Goal: Information Seeking & Learning: Learn about a topic

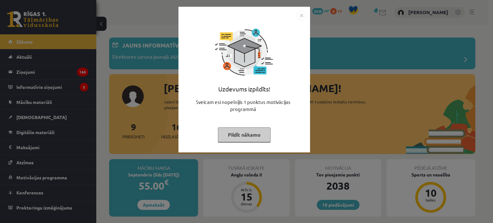
click at [255, 135] on button "Pildīt nākamo" at bounding box center [244, 135] width 53 height 15
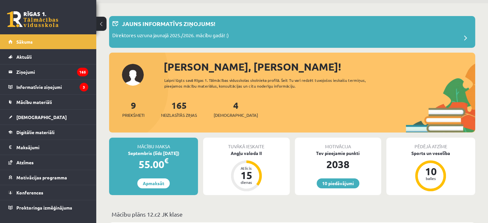
scroll to position [22, 0]
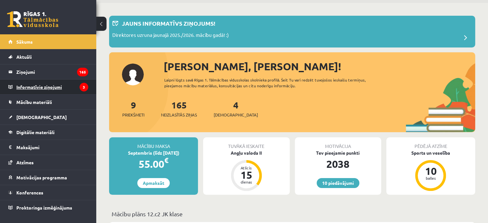
click at [49, 89] on legend "Informatīvie ziņojumi 3" at bounding box center [52, 87] width 72 height 15
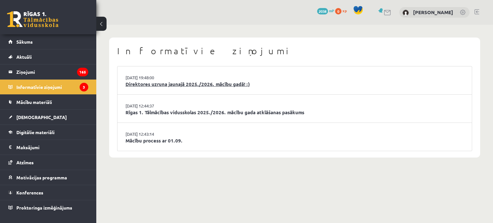
click at [192, 86] on link "Direktores uzruna jaunajā 2025./2026. mācību gadā! :)" at bounding box center [295, 84] width 339 height 7
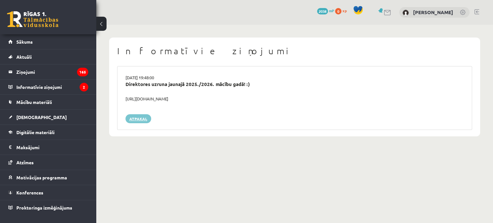
click at [140, 117] on link "Atpakaļ" at bounding box center [139, 118] width 26 height 9
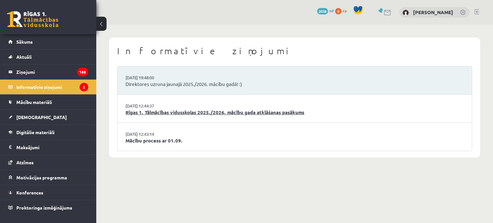
click at [171, 113] on link "Rīgas 1. Tālmācības vidusskolas 2025./2026. mācību gada atklāšanas pasākums" at bounding box center [295, 112] width 339 height 7
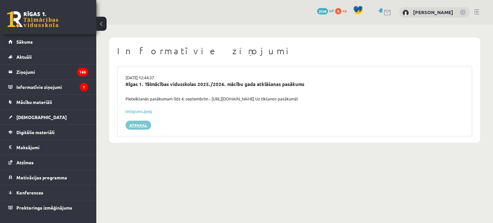
click at [140, 124] on link "Atpakaļ" at bounding box center [139, 125] width 26 height 9
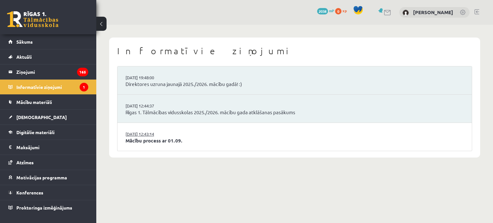
click at [157, 134] on link "[DATE] 12:43:14" at bounding box center [150, 134] width 48 height 6
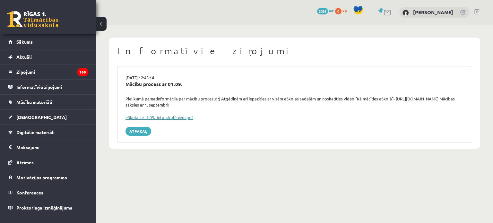
click at [177, 119] on link "eSkola_uz_1.09._info_skolēniem.pdf" at bounding box center [160, 117] width 68 height 5
click at [27, 116] on span "[DEMOGRAPHIC_DATA]" at bounding box center [41, 117] width 50 height 6
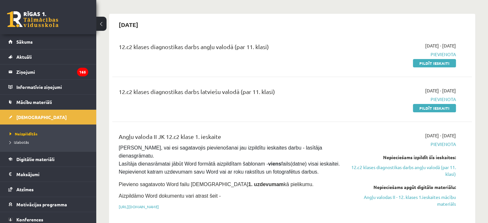
scroll to position [49, 0]
click at [424, 60] on link "Pildīt ieskaiti" at bounding box center [434, 64] width 43 height 8
click at [433, 110] on link "Pildīt ieskaiti" at bounding box center [434, 109] width 43 height 8
